Goal: Information Seeking & Learning: Check status

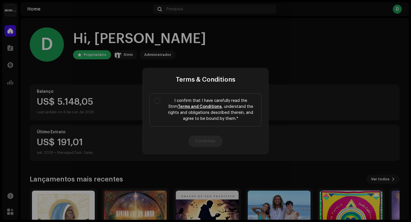
click at [210, 43] on div "Terms & Conditions I confirm that I have carefully read the Strm Terms and Cond…" at bounding box center [205, 111] width 411 height 222
click at [156, 101] on input "I confirm that I have carefully read the Strm Terms and Conditions , understand…" at bounding box center [158, 101] width 6 height 6
checkbox input "true"
click at [203, 139] on button "Confirmar" at bounding box center [206, 141] width 34 height 11
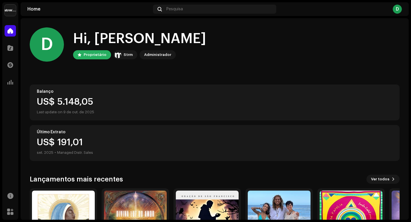
click at [90, 108] on div "US$ 5.148,05 Last update on 9 de out. de 2025" at bounding box center [215, 106] width 356 height 18
click at [78, 98] on div "US$ 5.148,05" at bounding box center [215, 101] width 356 height 9
click at [11, 65] on span at bounding box center [10, 65] width 6 height 5
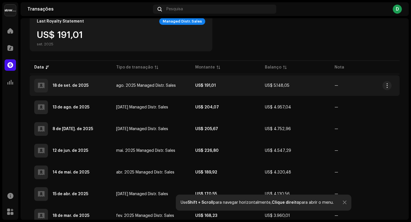
scroll to position [104, 0]
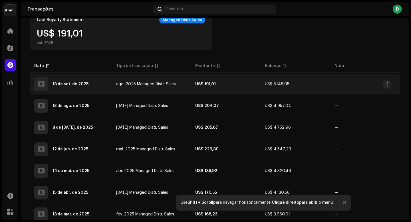
click at [202, 83] on strong "US$ 191,01" at bounding box center [205, 84] width 21 height 4
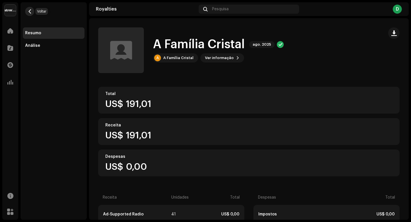
click at [29, 10] on span "button" at bounding box center [30, 11] width 4 height 5
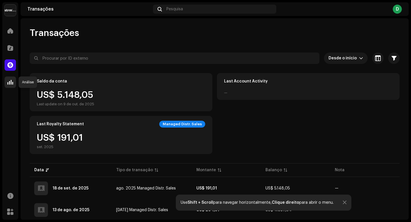
click at [9, 81] on span at bounding box center [10, 82] width 6 height 5
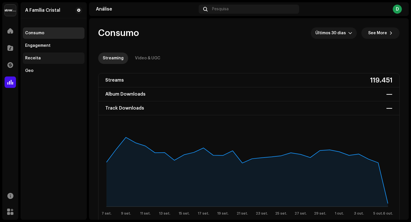
click at [33, 57] on div "Receita" at bounding box center [33, 58] width 16 height 5
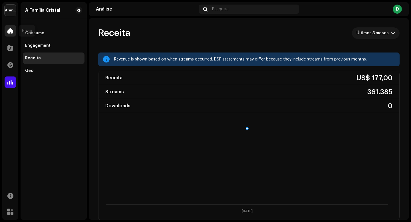
click at [10, 30] on span at bounding box center [10, 31] width 6 height 5
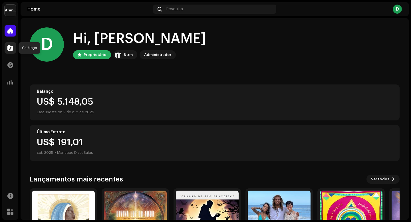
click at [10, 49] on span at bounding box center [10, 48] width 6 height 5
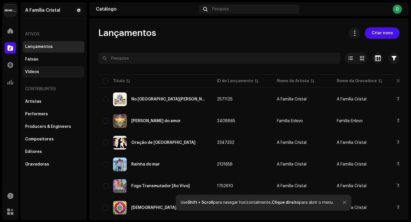
click at [32, 72] on div "Vídeos" at bounding box center [32, 72] width 14 height 5
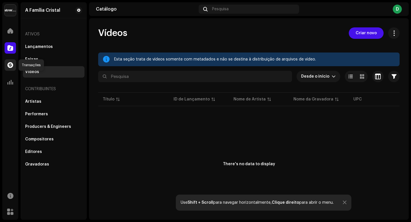
click at [13, 65] on span at bounding box center [10, 65] width 6 height 5
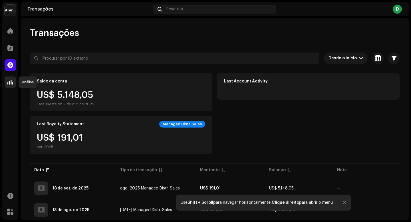
click at [10, 81] on span at bounding box center [10, 82] width 6 height 5
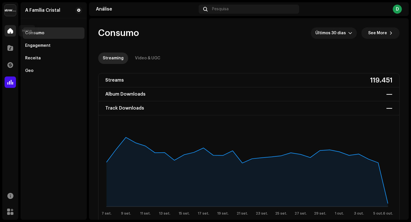
click at [11, 27] on div at bounding box center [10, 30] width 11 height 11
